Goal: Task Accomplishment & Management: Use online tool/utility

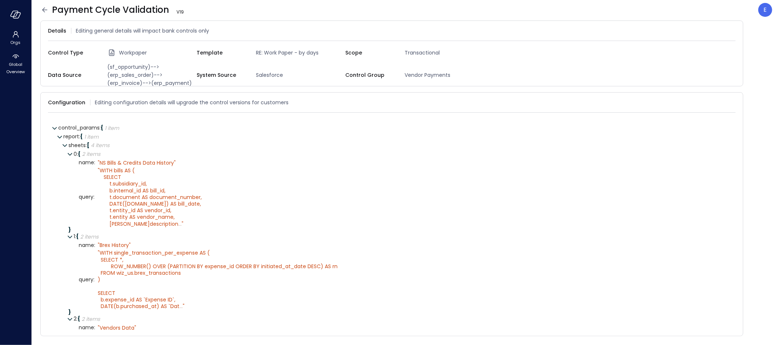
scroll to position [189, 0]
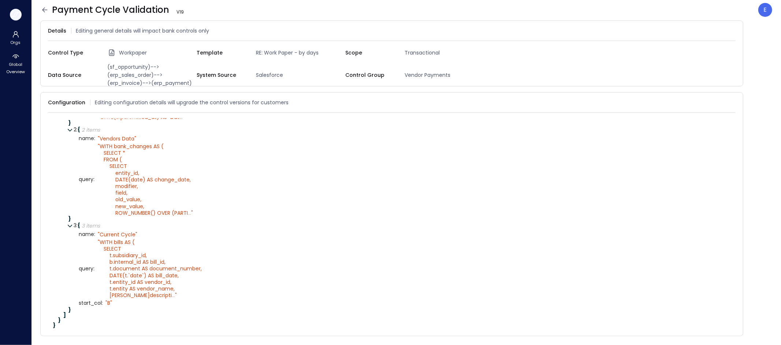
click at [15, 17] on icon "button" at bounding box center [15, 15] width 11 height 8
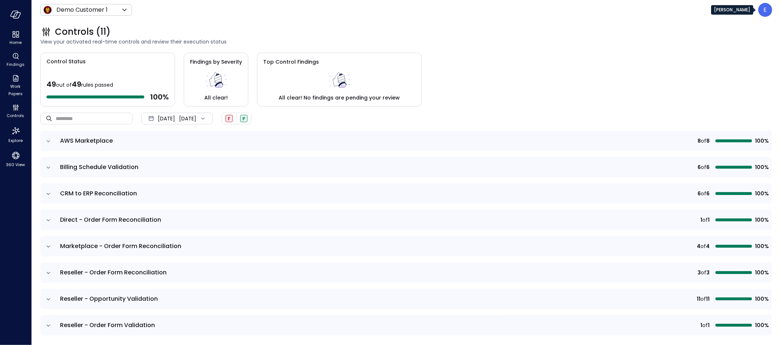
click at [759, 10] on div "E" at bounding box center [765, 10] width 14 height 14
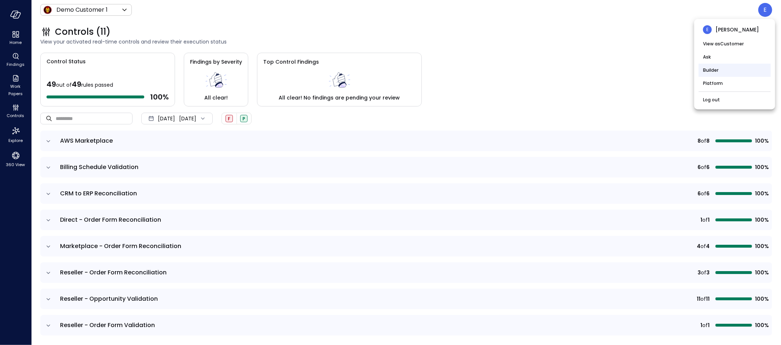
click at [722, 71] on li "Builder" at bounding box center [735, 70] width 72 height 13
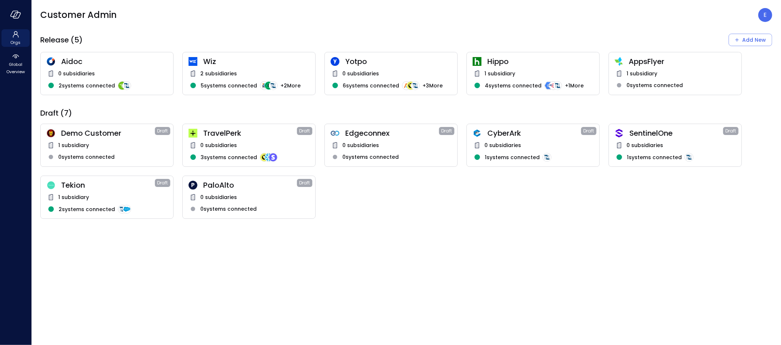
click at [275, 140] on div "TravelPerk Draft 0 subsidiaries 3 systems connected" at bounding box center [248, 145] width 133 height 43
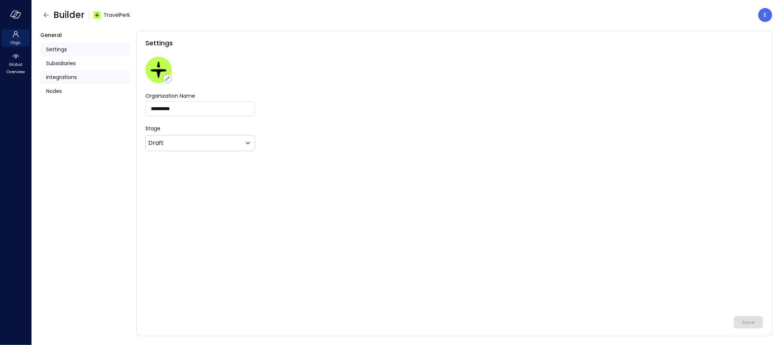
click at [57, 79] on span "Integrations" at bounding box center [61, 77] width 31 height 8
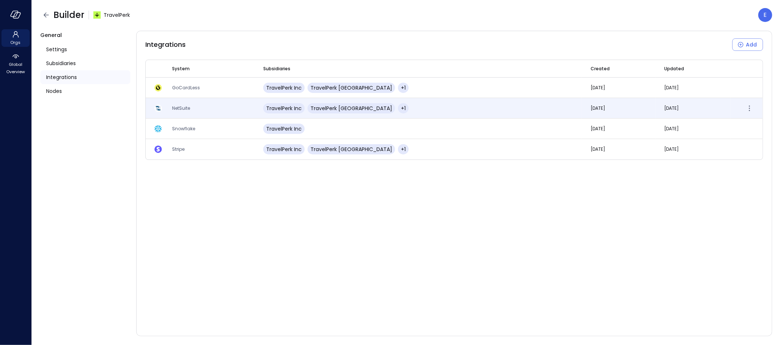
click at [176, 108] on span "NetSuite" at bounding box center [181, 108] width 18 height 6
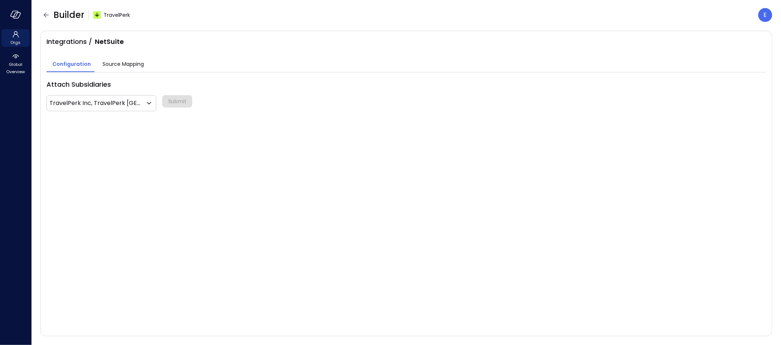
click at [118, 65] on span "Source Mapping" at bounding box center [123, 64] width 41 height 8
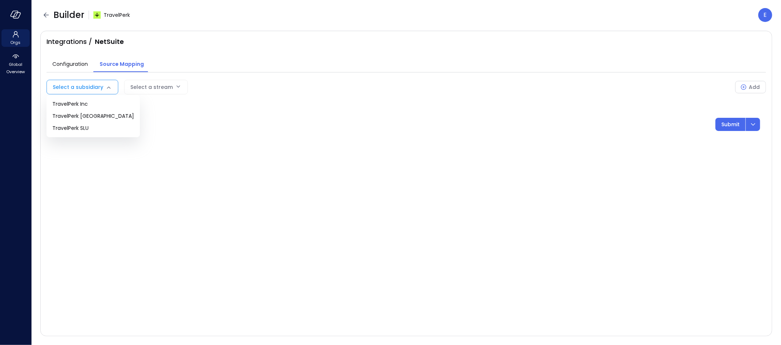
click at [92, 88] on body "Orgs Global Overview Builder TravelPerk E Integrations / NetSuite Configuration…" at bounding box center [390, 172] width 781 height 345
click at [87, 100] on li "TravelPerk Inc" at bounding box center [93, 104] width 93 height 12
type input "**"
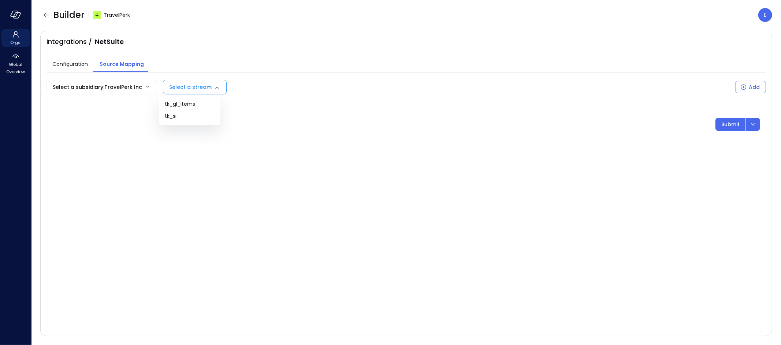
click at [187, 85] on body "Orgs Global Overview Builder TravelPerk E Integrations / NetSuite Configuration…" at bounding box center [390, 172] width 781 height 345
click at [196, 119] on span "tk_si" at bounding box center [190, 116] width 50 height 8
type input "*****"
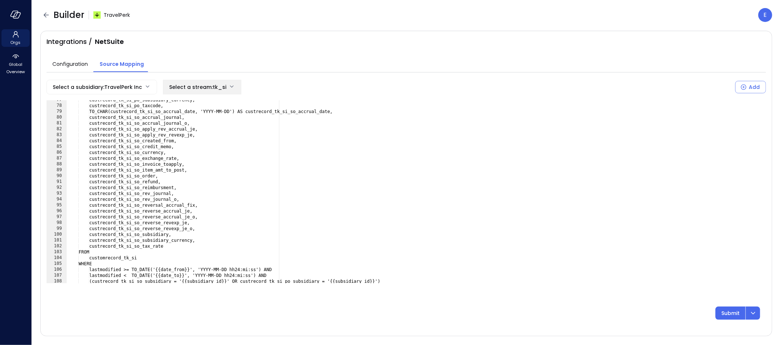
scroll to position [449, 0]
type textarea "**********"
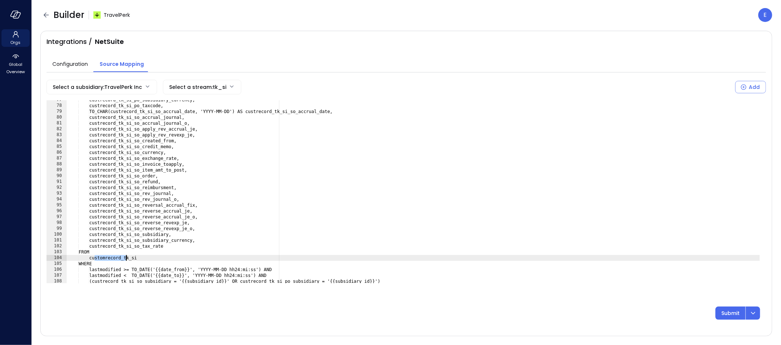
drag, startPoint x: 94, startPoint y: 258, endPoint x: 125, endPoint y: 257, distance: 31.1
click at [125, 257] on div "custrecord_tk_si_po_subsidiary_currency, custrecord_tk_si_po_taxcode, TO_CHAR(c…" at bounding box center [414, 194] width 694 height 195
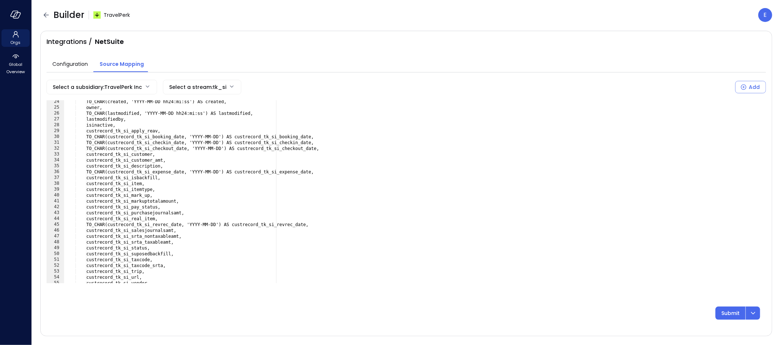
scroll to position [0, 0]
